Goal: Information Seeking & Learning: Learn about a topic

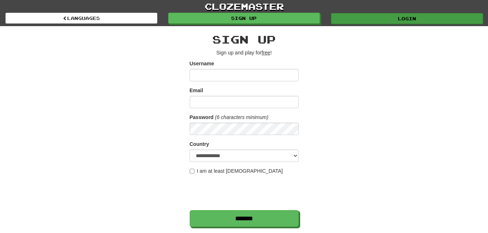
type input "***"
click at [373, 18] on link "Login" at bounding box center [407, 18] width 152 height 11
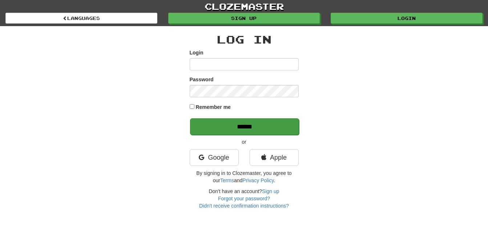
type input "***"
click at [265, 129] on input "******" at bounding box center [244, 126] width 109 height 17
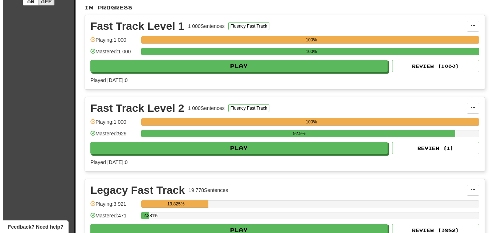
scroll to position [182, 0]
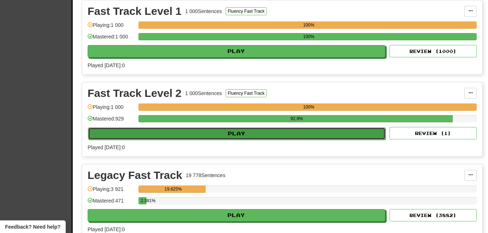
click at [282, 135] on button "Play" at bounding box center [236, 133] width 297 height 12
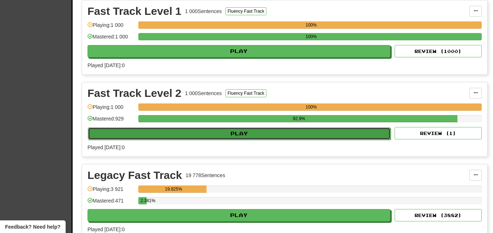
select select "**"
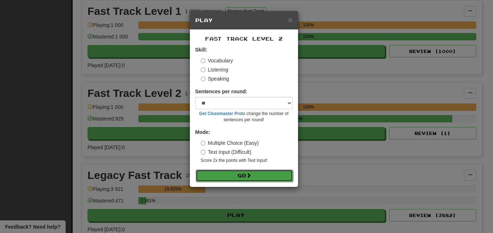
click at [264, 175] on button "Go" at bounding box center [244, 176] width 97 height 12
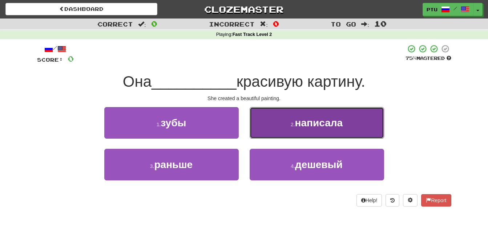
click at [303, 122] on span "написала" at bounding box center [319, 122] width 48 height 11
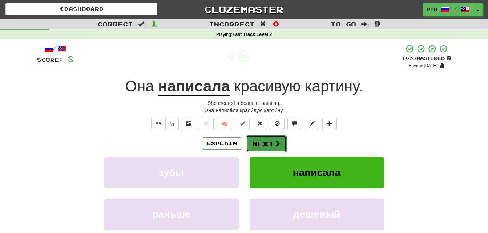
click at [278, 143] on span at bounding box center [277, 143] width 7 height 7
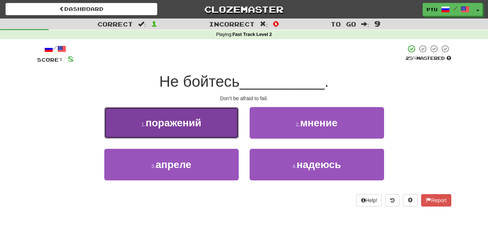
click at [180, 123] on span "поражений" at bounding box center [174, 122] width 56 height 11
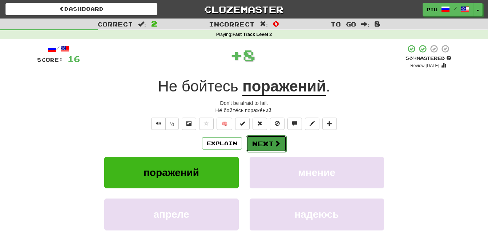
click at [255, 144] on button "Next" at bounding box center [266, 143] width 41 height 17
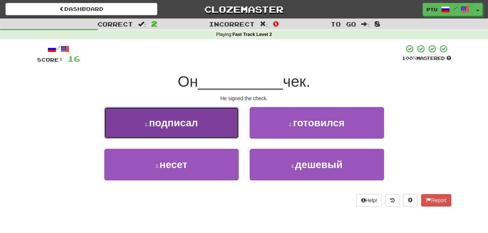
click at [191, 125] on span "подписал" at bounding box center [173, 122] width 49 height 11
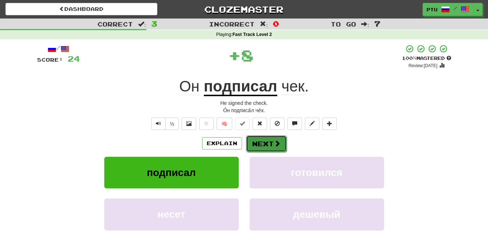
click at [259, 145] on button "Next" at bounding box center [266, 143] width 41 height 17
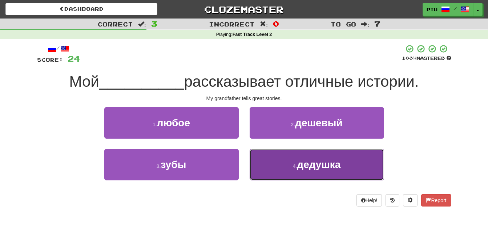
click at [313, 168] on span "дедушка" at bounding box center [319, 164] width 44 height 11
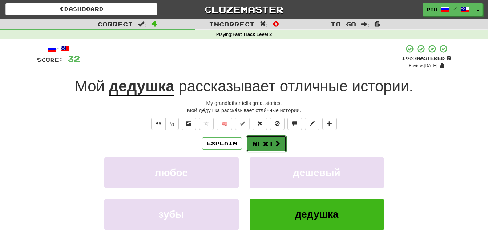
click at [259, 142] on button "Next" at bounding box center [266, 143] width 41 height 17
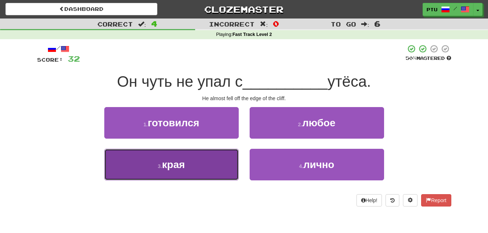
click at [178, 167] on span "края" at bounding box center [173, 164] width 23 height 11
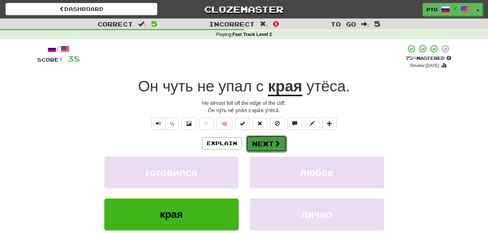
click at [259, 143] on button "Next" at bounding box center [266, 143] width 41 height 17
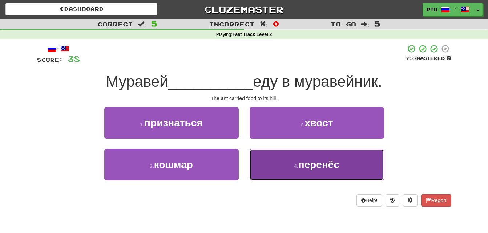
click at [317, 166] on span "перенёс" at bounding box center [318, 164] width 41 height 11
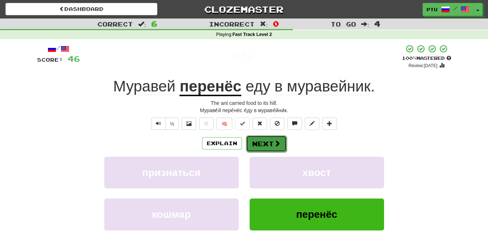
click at [268, 143] on button "Next" at bounding box center [266, 143] width 41 height 17
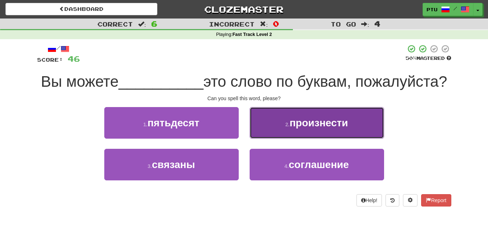
click at [309, 129] on span "произнести" at bounding box center [318, 122] width 58 height 11
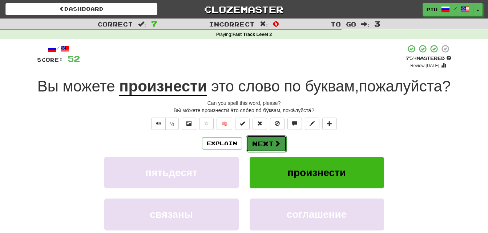
click at [259, 152] on button "Next" at bounding box center [266, 143] width 41 height 17
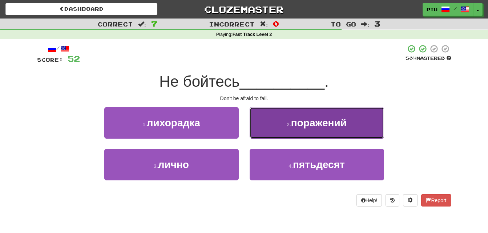
click at [328, 127] on span "поражений" at bounding box center [319, 122] width 56 height 11
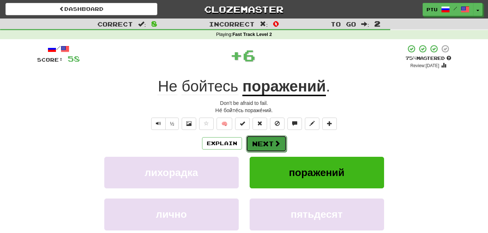
click at [276, 145] on span at bounding box center [277, 143] width 7 height 7
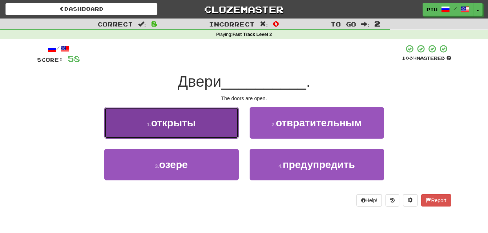
click at [189, 125] on span "открыты" at bounding box center [173, 122] width 45 height 11
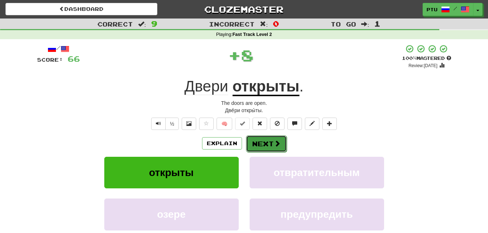
click at [278, 146] on span at bounding box center [277, 143] width 7 height 7
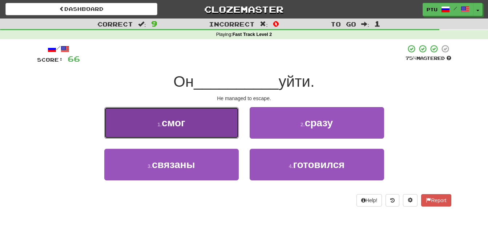
click at [180, 122] on span "смог" at bounding box center [174, 122] width 24 height 11
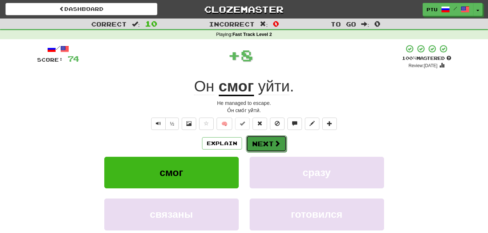
click at [256, 143] on button "Next" at bounding box center [266, 143] width 41 height 17
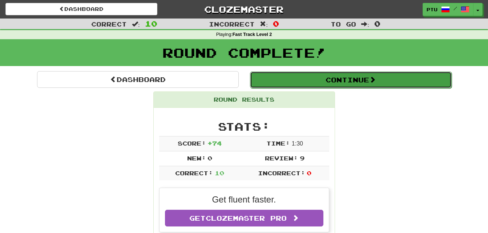
click at [346, 78] on button "Continue" at bounding box center [351, 80] width 202 height 17
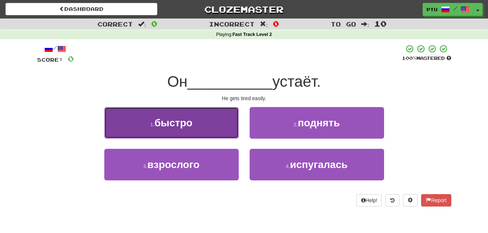
click at [186, 122] on span "быстро" at bounding box center [173, 122] width 38 height 11
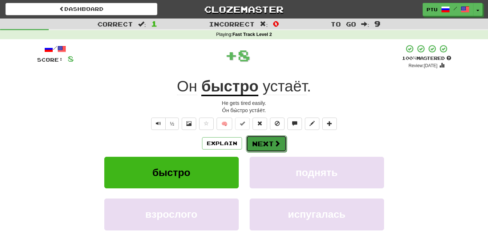
click at [274, 144] on span at bounding box center [277, 143] width 7 height 7
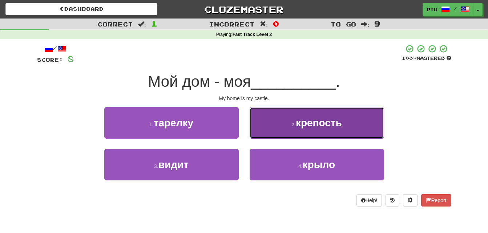
click at [313, 122] on span "крепость" at bounding box center [319, 122] width 46 height 11
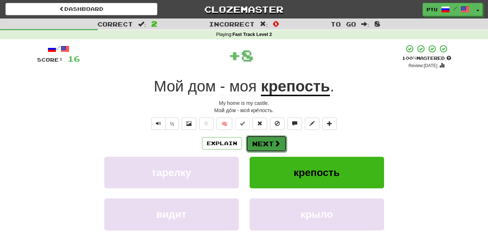
click at [262, 145] on button "Next" at bounding box center [266, 143] width 41 height 17
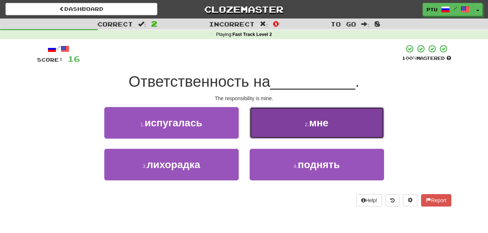
click at [317, 119] on span "мне" at bounding box center [318, 122] width 19 height 11
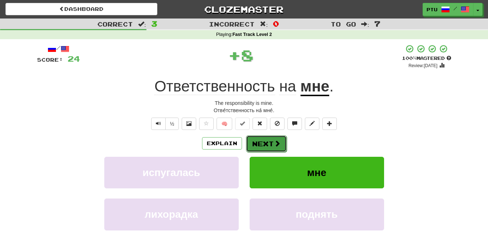
click at [270, 144] on button "Next" at bounding box center [266, 143] width 41 height 17
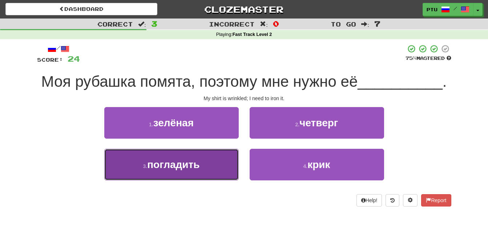
click at [195, 170] on span "погладить" at bounding box center [173, 164] width 52 height 11
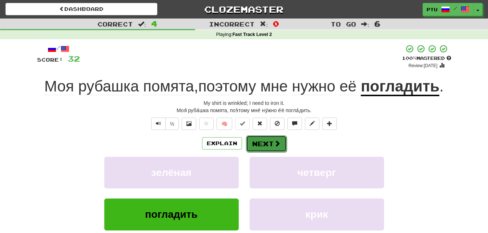
click at [268, 143] on button "Next" at bounding box center [266, 143] width 41 height 17
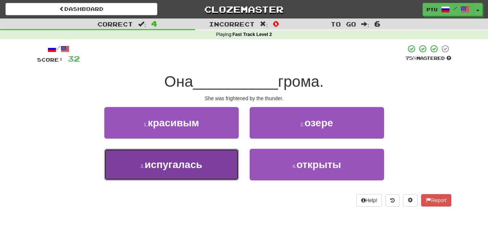
click at [190, 167] on span "испугалась" at bounding box center [174, 164] width 58 height 11
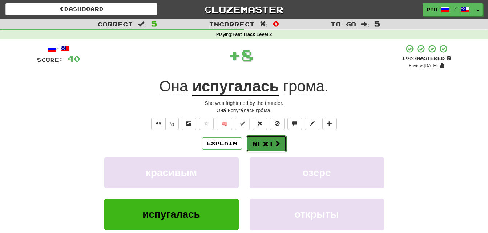
click at [271, 143] on button "Next" at bounding box center [266, 143] width 41 height 17
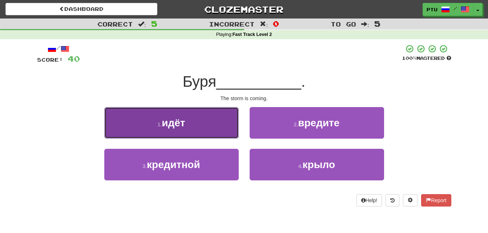
click at [194, 125] on button "1 . идёт" at bounding box center [171, 123] width 134 height 32
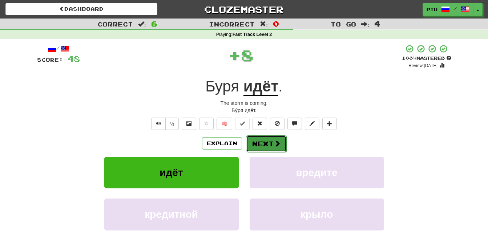
click at [277, 144] on span at bounding box center [277, 143] width 7 height 7
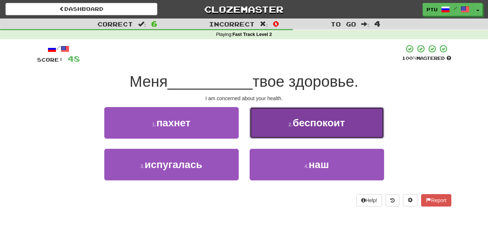
click at [304, 121] on span "беспокоит" at bounding box center [318, 122] width 52 height 11
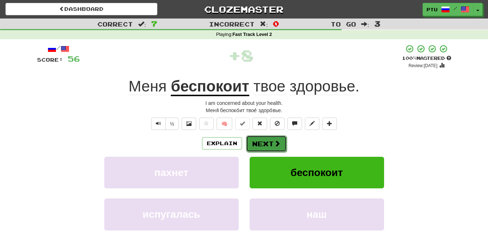
click at [267, 141] on button "Next" at bounding box center [266, 143] width 41 height 17
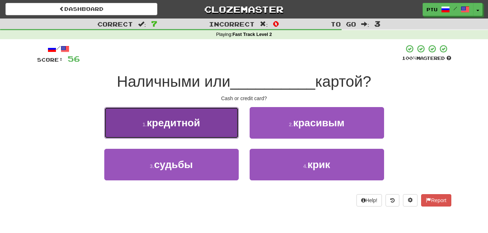
click at [206, 124] on button "1 . кредитной" at bounding box center [171, 123] width 134 height 32
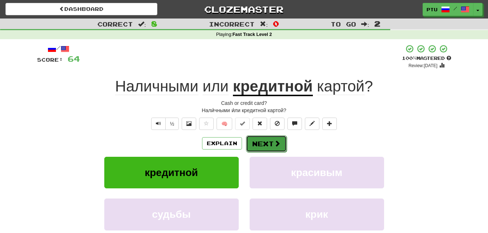
click at [261, 140] on button "Next" at bounding box center [266, 143] width 41 height 17
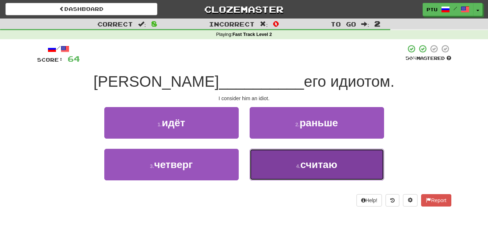
click at [315, 167] on span "считаю" at bounding box center [318, 164] width 37 height 11
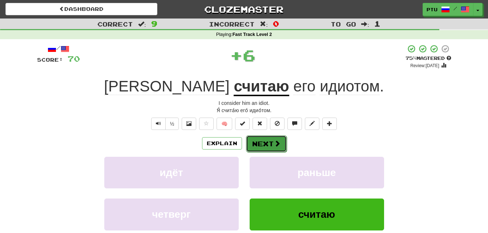
click at [262, 142] on button "Next" at bounding box center [266, 143] width 41 height 17
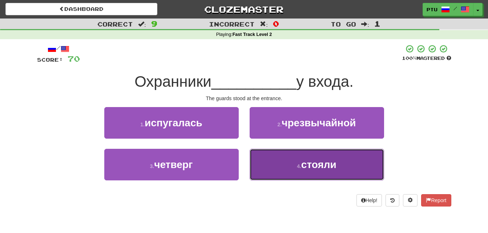
click at [306, 166] on span "стояли" at bounding box center [318, 164] width 35 height 11
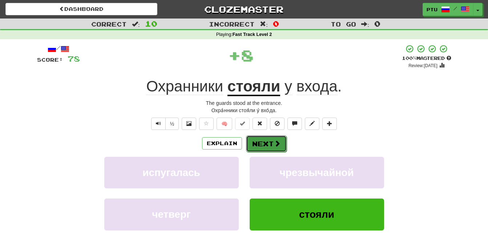
click at [263, 143] on button "Next" at bounding box center [266, 143] width 41 height 17
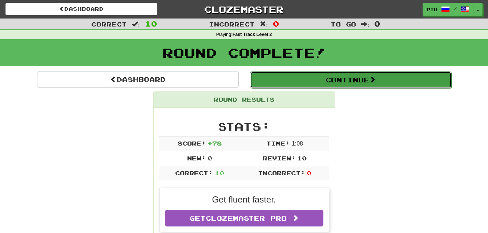
click at [345, 81] on button "Continue" at bounding box center [351, 80] width 202 height 17
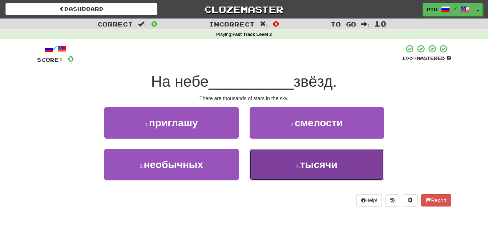
click at [307, 163] on span "тысячи" at bounding box center [318, 164] width 37 height 11
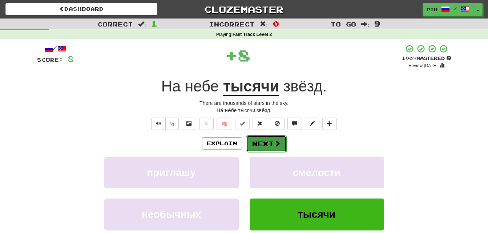
click at [271, 146] on button "Next" at bounding box center [266, 143] width 41 height 17
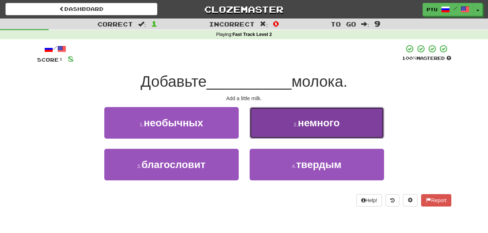
click at [309, 125] on span "немного" at bounding box center [319, 122] width 42 height 11
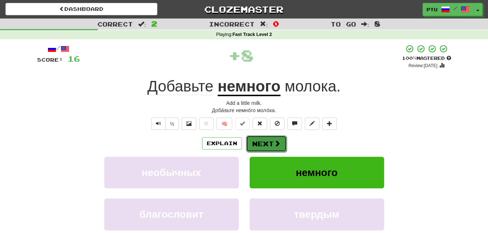
click at [272, 143] on button "Next" at bounding box center [266, 143] width 41 height 17
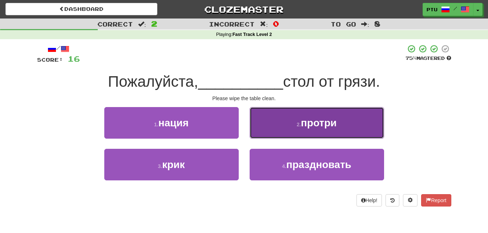
click at [328, 127] on span "протри" at bounding box center [319, 122] width 36 height 11
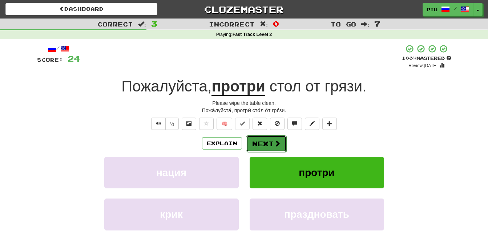
click at [263, 144] on button "Next" at bounding box center [266, 143] width 41 height 17
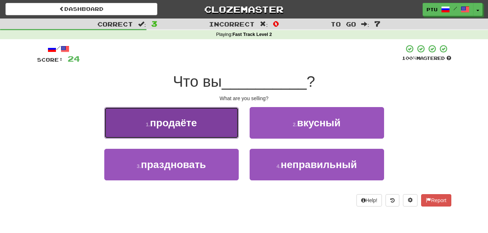
click at [202, 123] on button "1 . продаёте" at bounding box center [171, 123] width 134 height 32
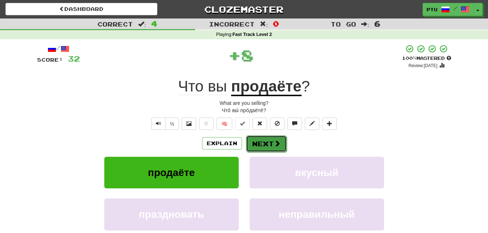
click at [269, 143] on button "Next" at bounding box center [266, 143] width 41 height 17
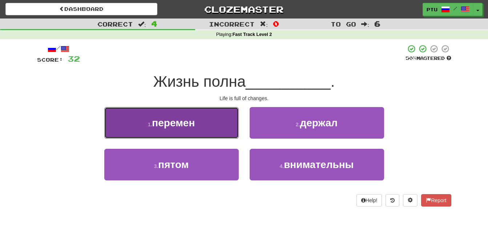
click at [178, 126] on span "перемен" at bounding box center [173, 122] width 43 height 11
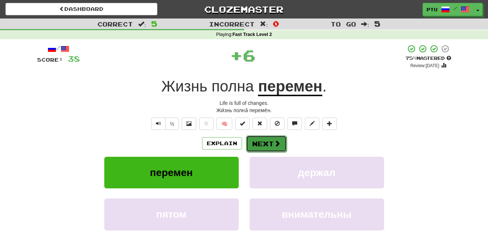
click at [263, 142] on button "Next" at bounding box center [266, 143] width 41 height 17
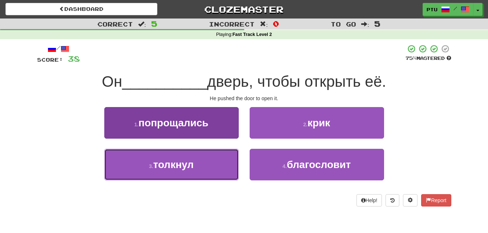
click at [178, 166] on span "толкнул" at bounding box center [173, 164] width 40 height 11
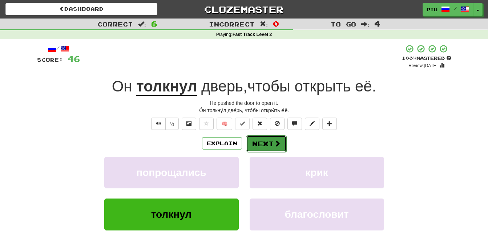
click at [267, 145] on button "Next" at bounding box center [266, 143] width 41 height 17
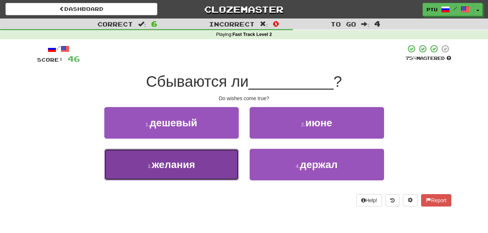
click at [196, 168] on button "3 . желания" at bounding box center [171, 165] width 134 height 32
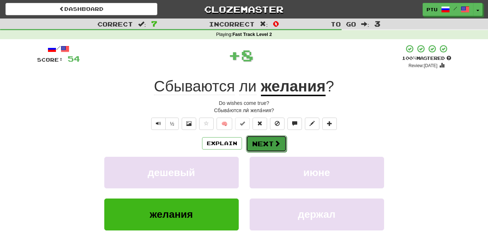
click at [276, 141] on span at bounding box center [277, 143] width 7 height 7
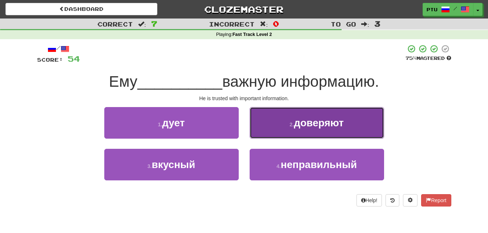
click at [316, 125] on span "доверяют" at bounding box center [319, 122] width 50 height 11
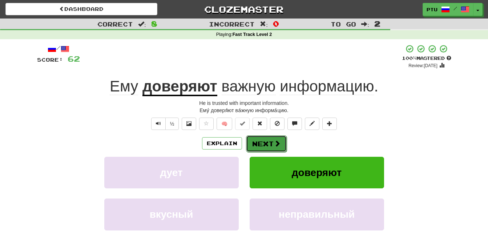
click at [266, 142] on button "Next" at bounding box center [266, 143] width 41 height 17
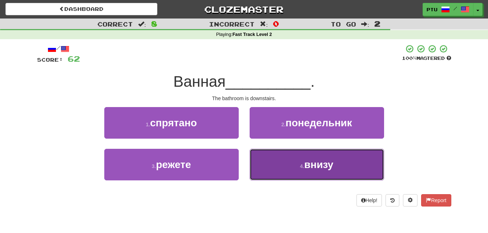
click at [313, 164] on span "внизу" at bounding box center [318, 164] width 29 height 11
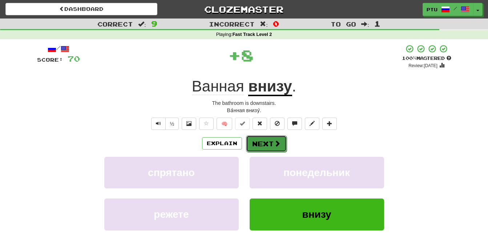
click at [267, 144] on button "Next" at bounding box center [266, 143] width 41 height 17
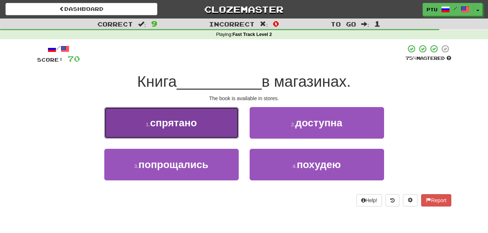
click at [194, 127] on span "спрятано" at bounding box center [173, 122] width 47 height 11
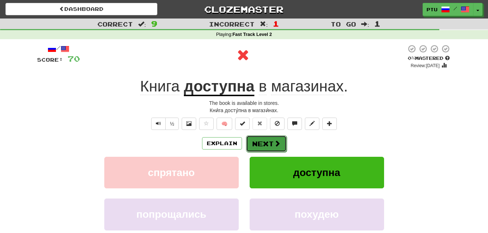
click at [266, 140] on button "Next" at bounding box center [266, 143] width 41 height 17
